Goal: Information Seeking & Learning: Learn about a topic

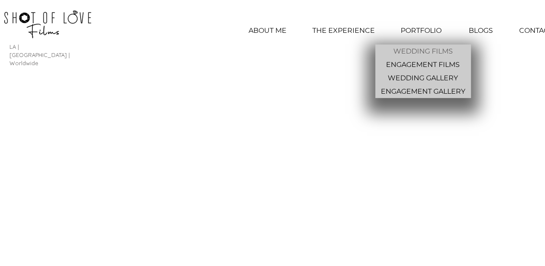
click at [423, 49] on p "WEDDING FILMS" at bounding box center [423, 50] width 66 height 13
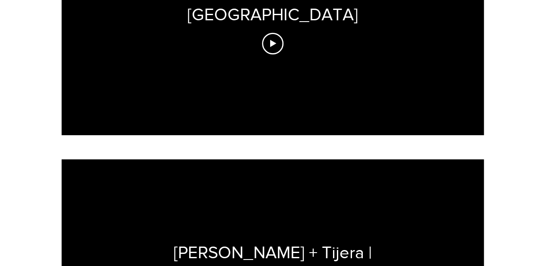
scroll to position [861, 0]
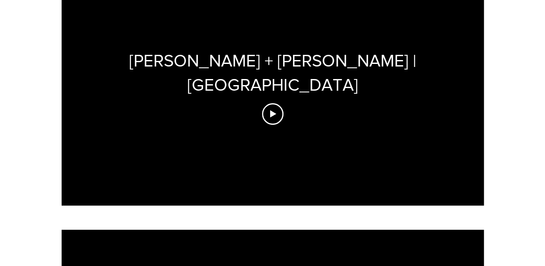
drag, startPoint x: 551, startPoint y: 0, endPoint x: 115, endPoint y: 41, distance: 438.7
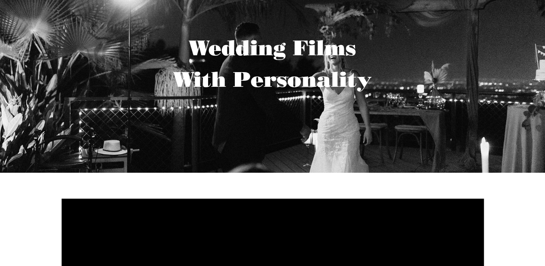
scroll to position [0, 0]
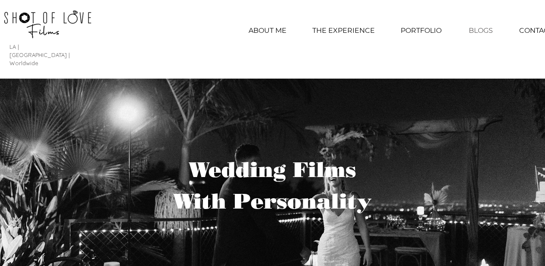
click at [485, 28] on p "BLOGS" at bounding box center [481, 31] width 33 height 22
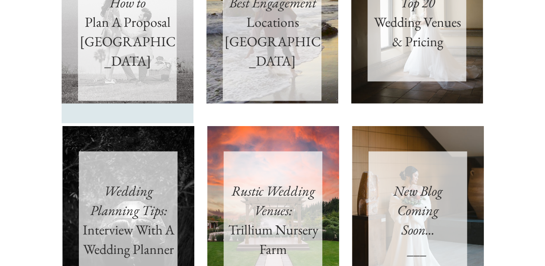
scroll to position [905, 0]
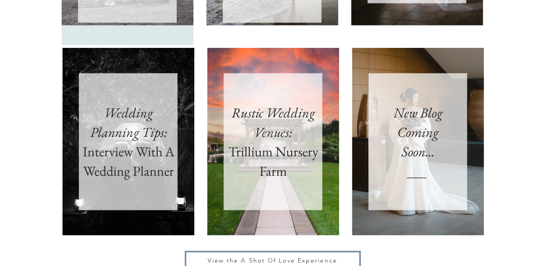
click at [285, 256] on span "View the A Shot Of Love Experience" at bounding box center [272, 260] width 129 height 8
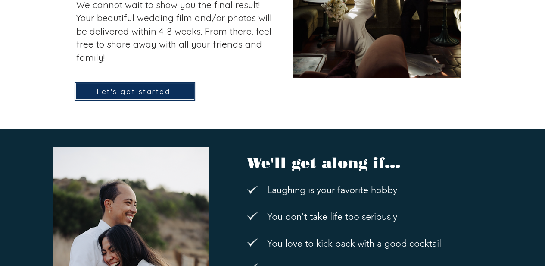
scroll to position [1337, 0]
